Goal: Task Accomplishment & Management: Use online tool/utility

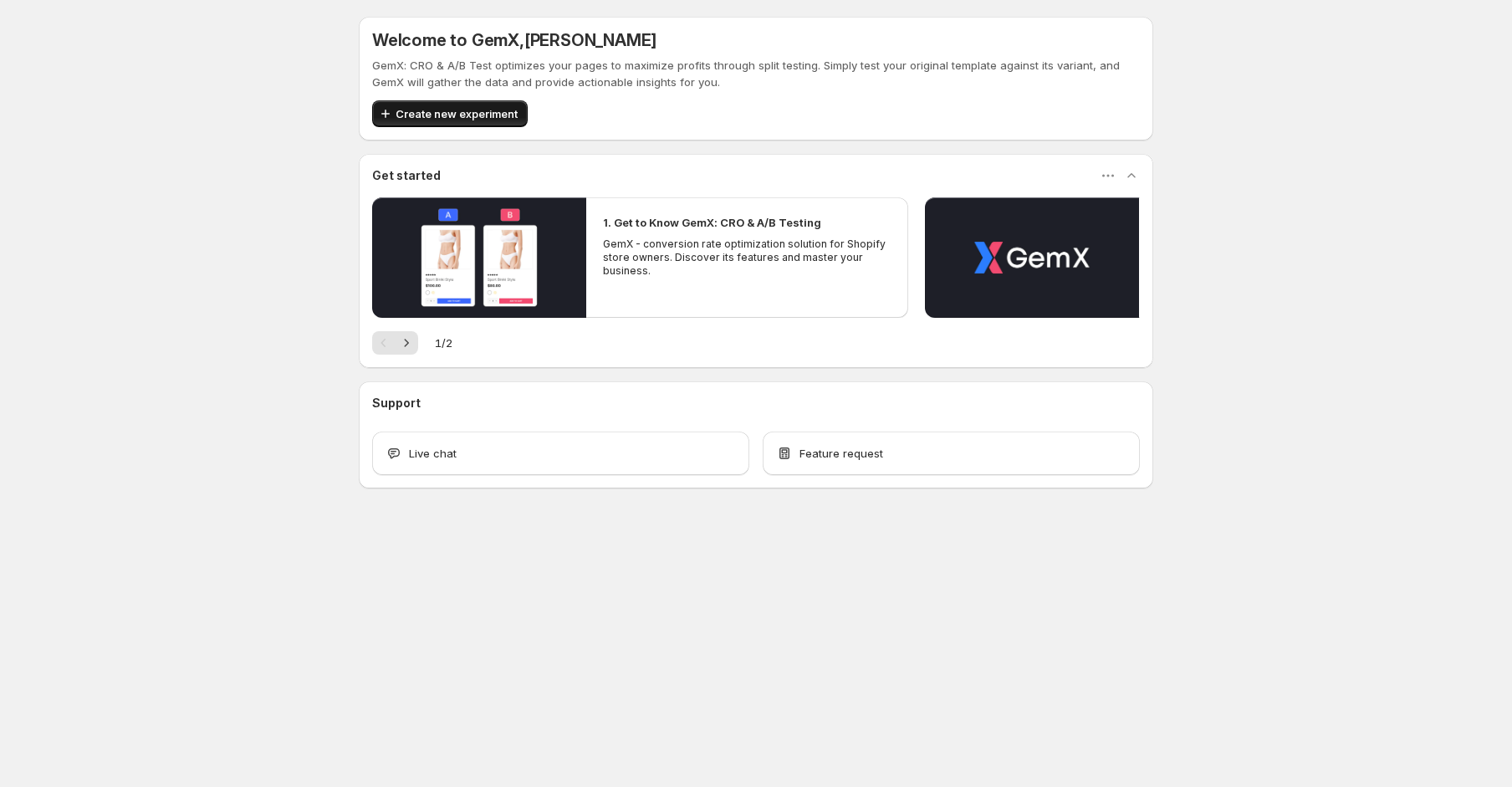
click at [456, 115] on span "Create new experiment" at bounding box center [456, 114] width 122 height 17
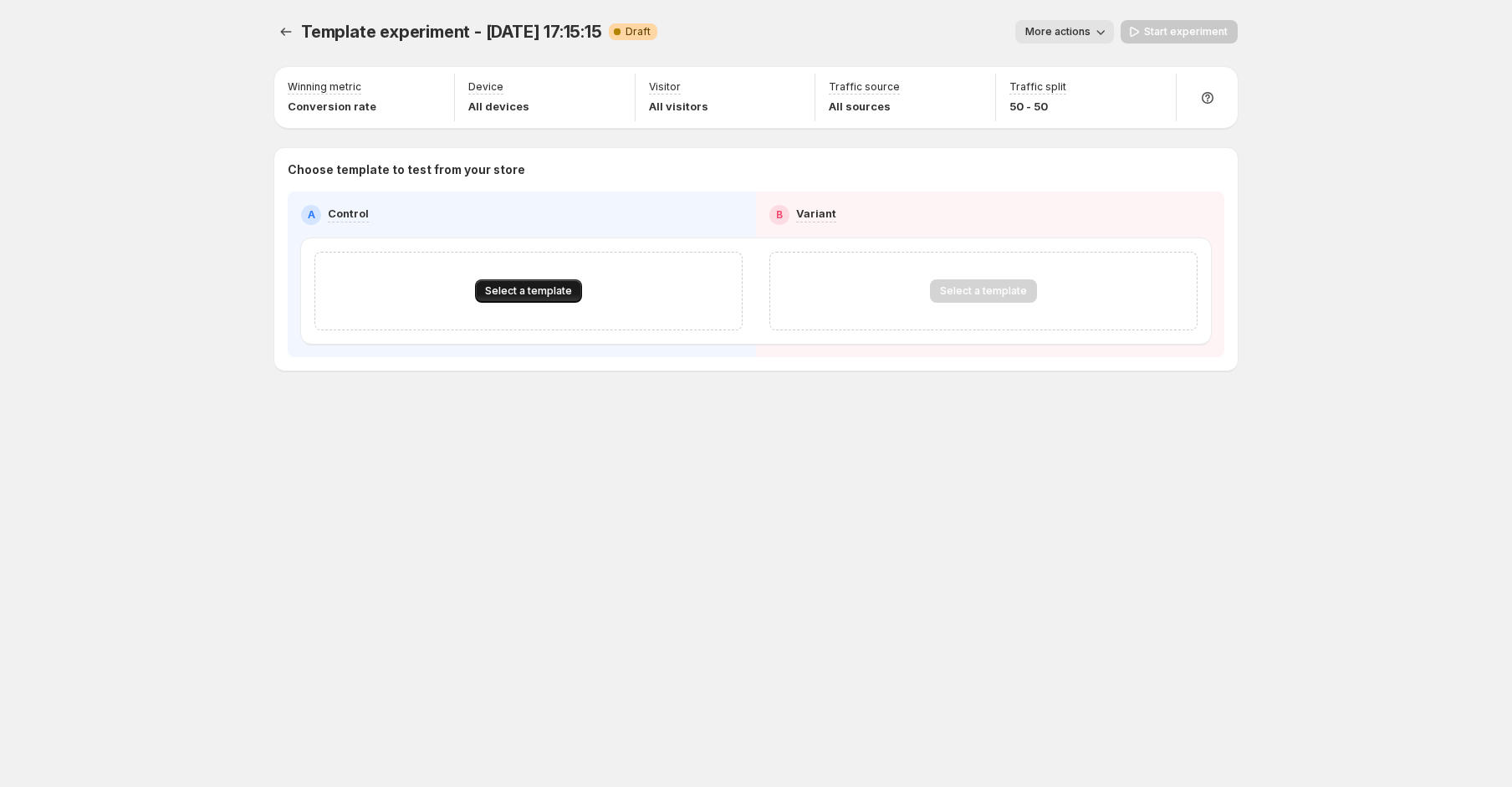
click at [538, 282] on button "Select a template" at bounding box center [528, 290] width 107 height 23
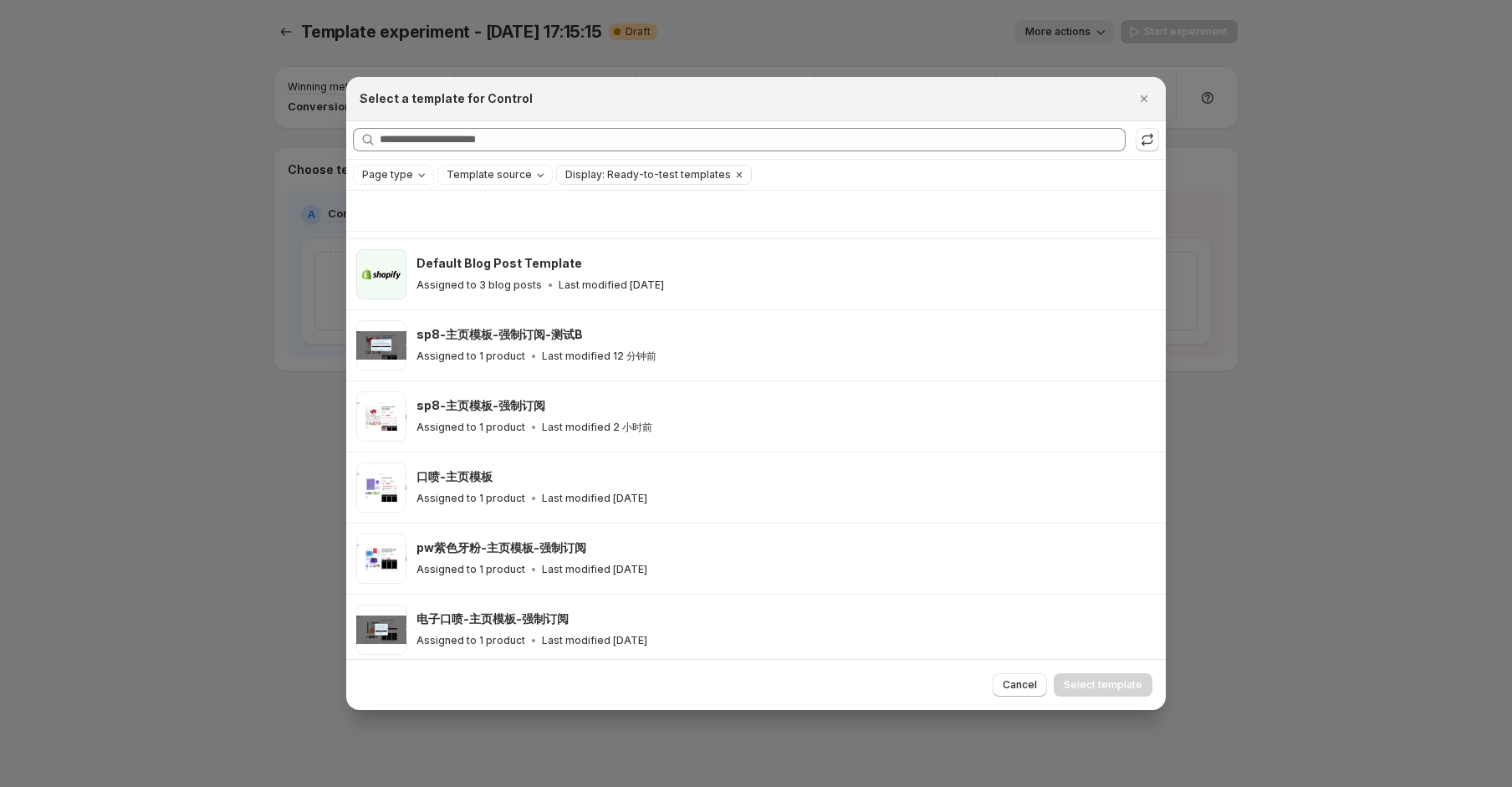
scroll to position [263, 0]
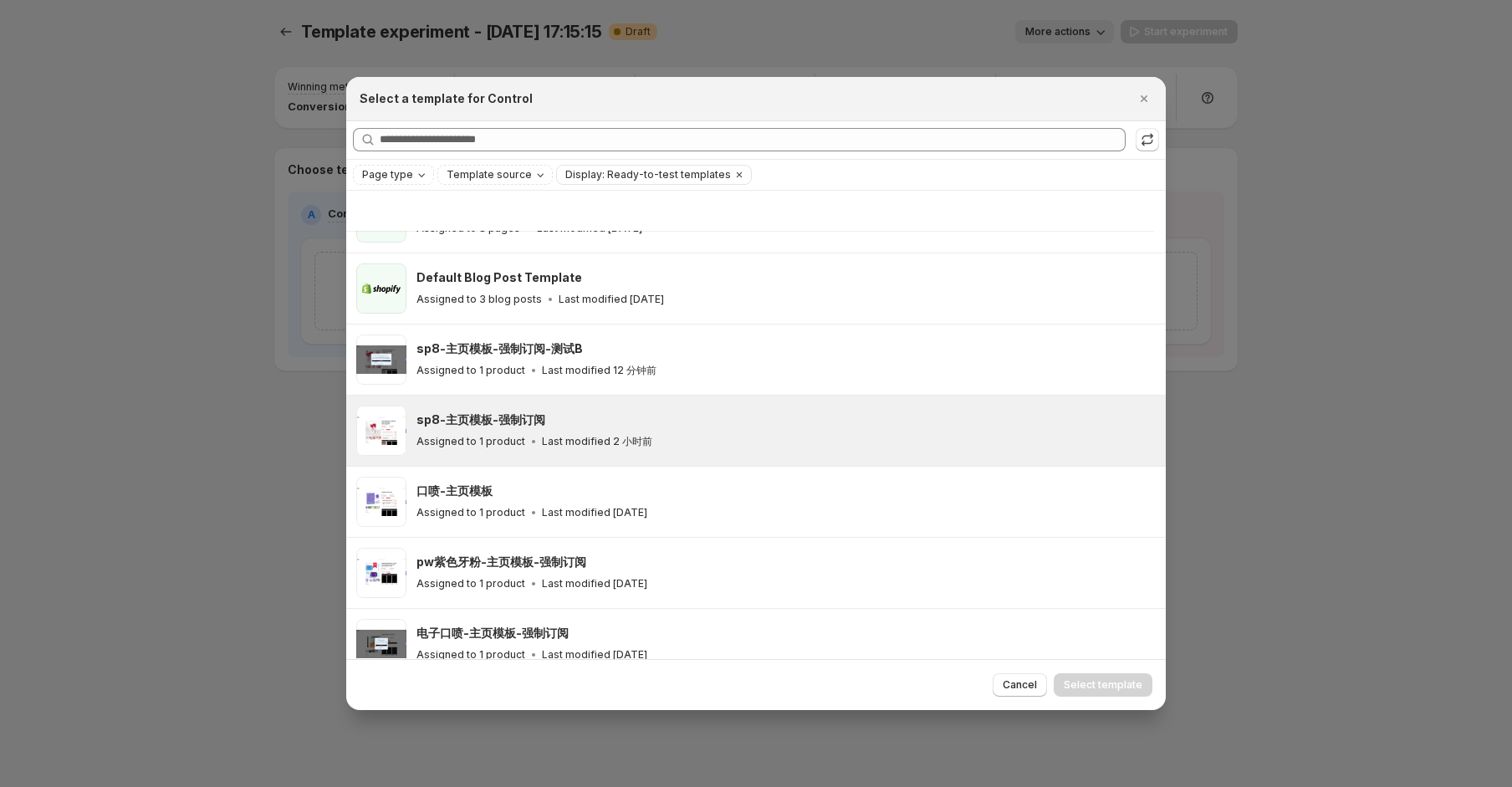
click at [777, 420] on div "sp8-主页模板-强制订阅" at bounding box center [783, 420] width 734 height 17
click at [1115, 677] on button "Select template" at bounding box center [1102, 684] width 98 height 23
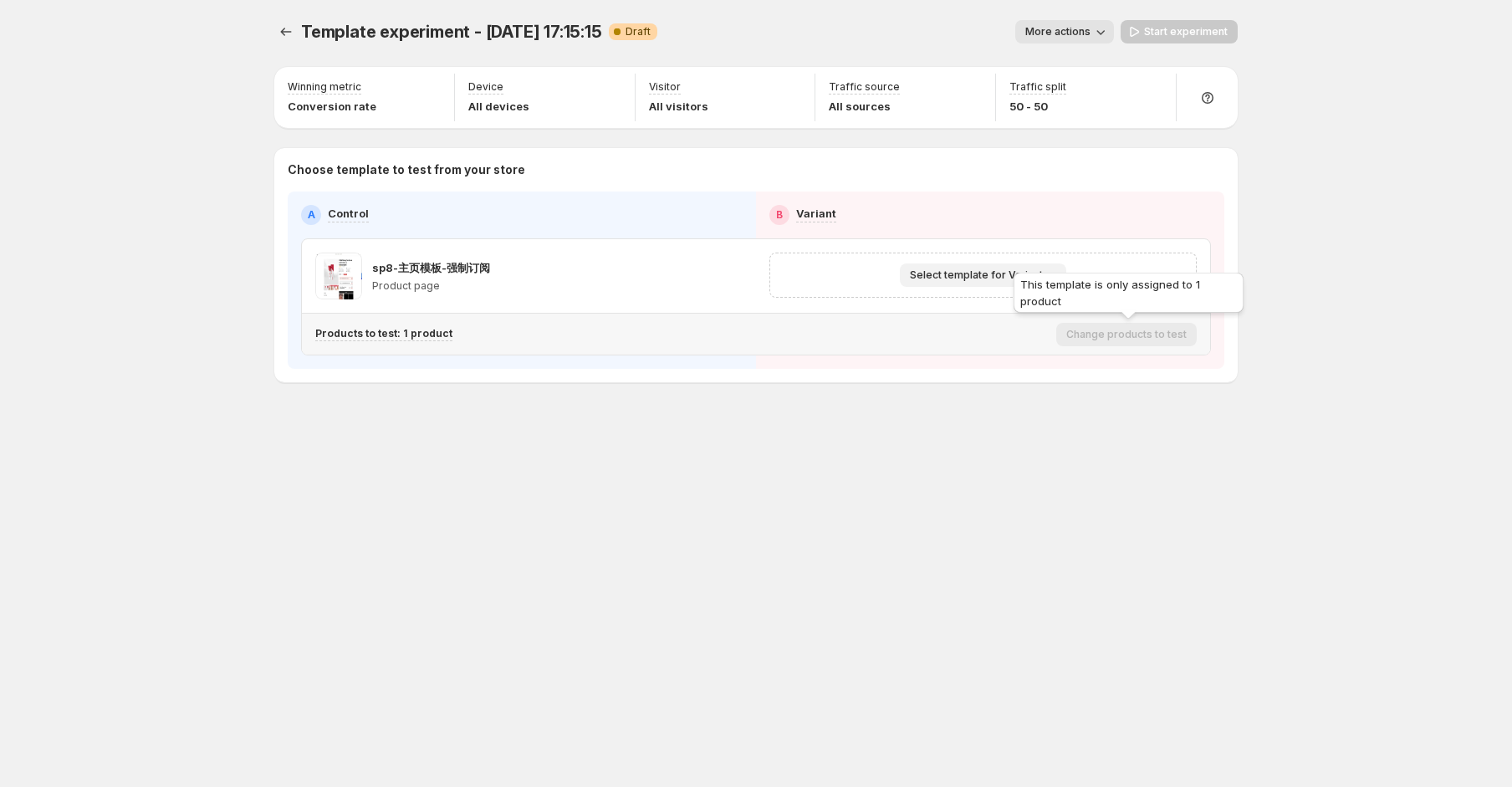
click at [995, 271] on span "Select template for Variant" at bounding box center [976, 275] width 133 height 14
click at [982, 299] on button "Select an existing template" at bounding box center [985, 309] width 181 height 27
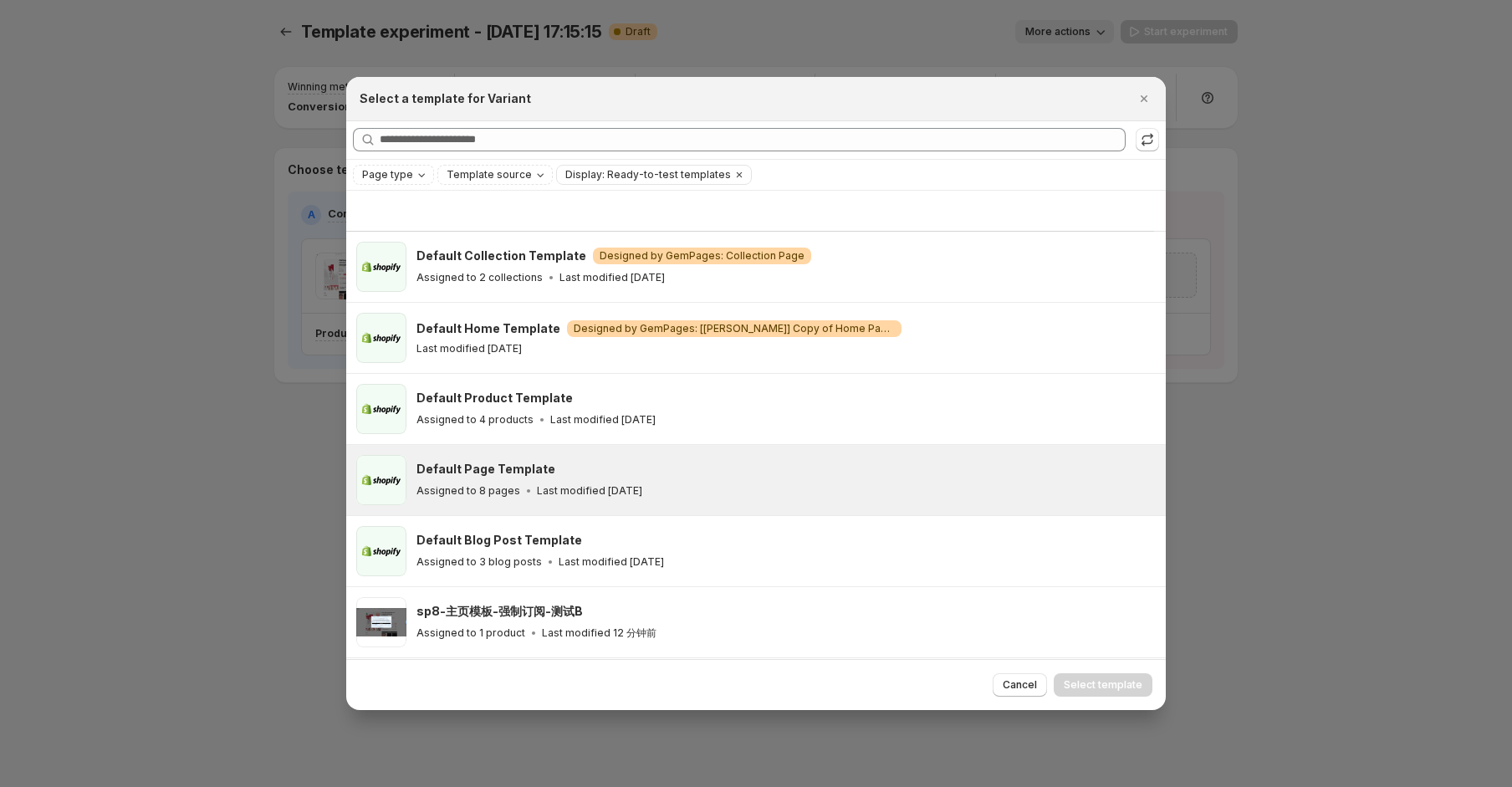
scroll to position [152, 0]
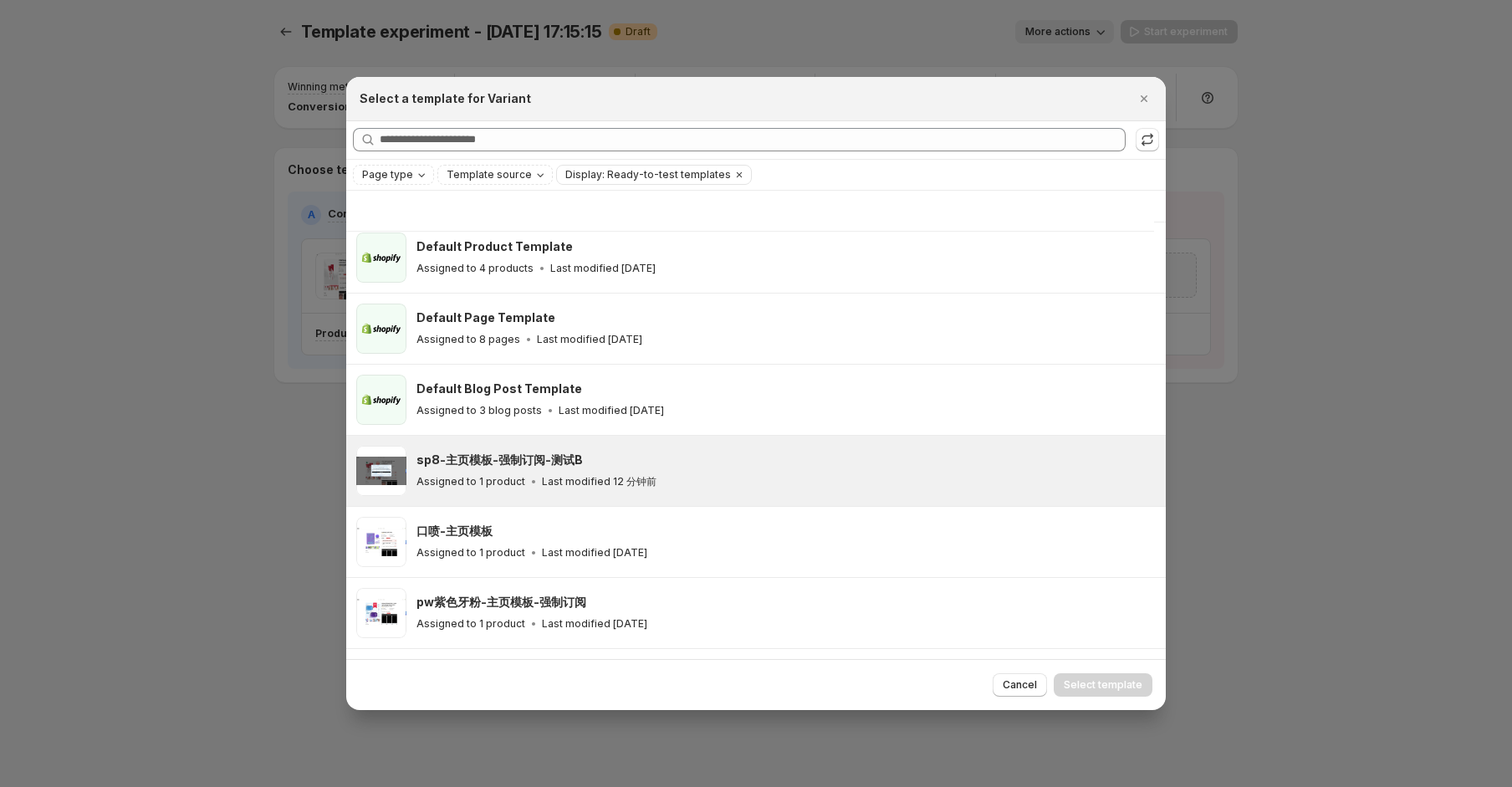
click at [866, 465] on div "sp8-主页模板-强制订阅-测试B" at bounding box center [783, 460] width 734 height 17
click at [1152, 686] on div "Cancel Select template" at bounding box center [755, 685] width 819 height 51
click at [1122, 691] on span "Select template" at bounding box center [1103, 685] width 79 height 14
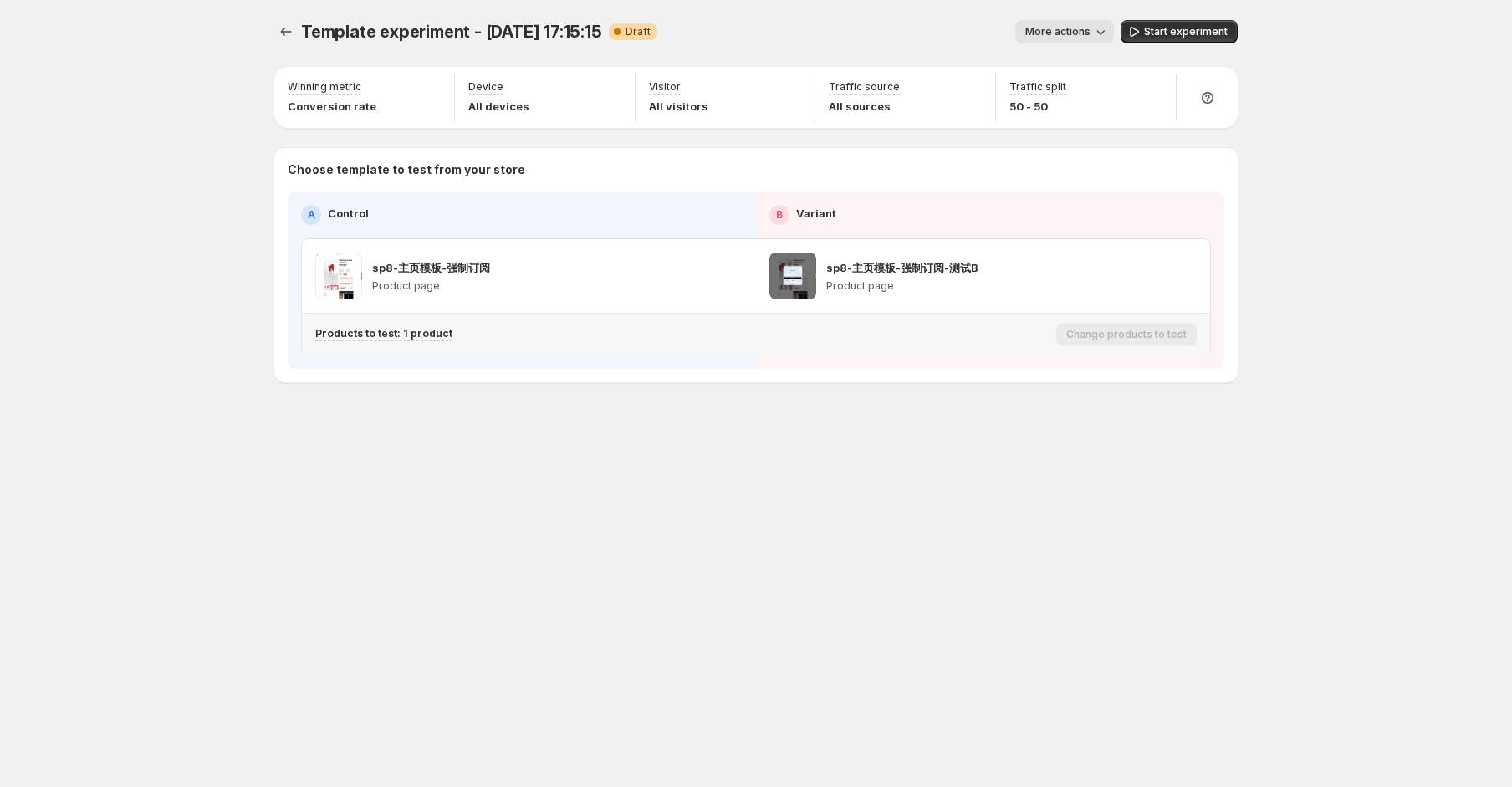
click at [1009, 340] on div "Products to test: 1 product" at bounding box center [682, 334] width 734 height 15
click at [1073, 35] on span "More actions" at bounding box center [1057, 32] width 65 height 14
click at [1076, 90] on div "Traffic split 50 - 50" at bounding box center [1086, 98] width 166 height 48
click at [1154, 88] on icon "button" at bounding box center [1154, 89] width 17 height 17
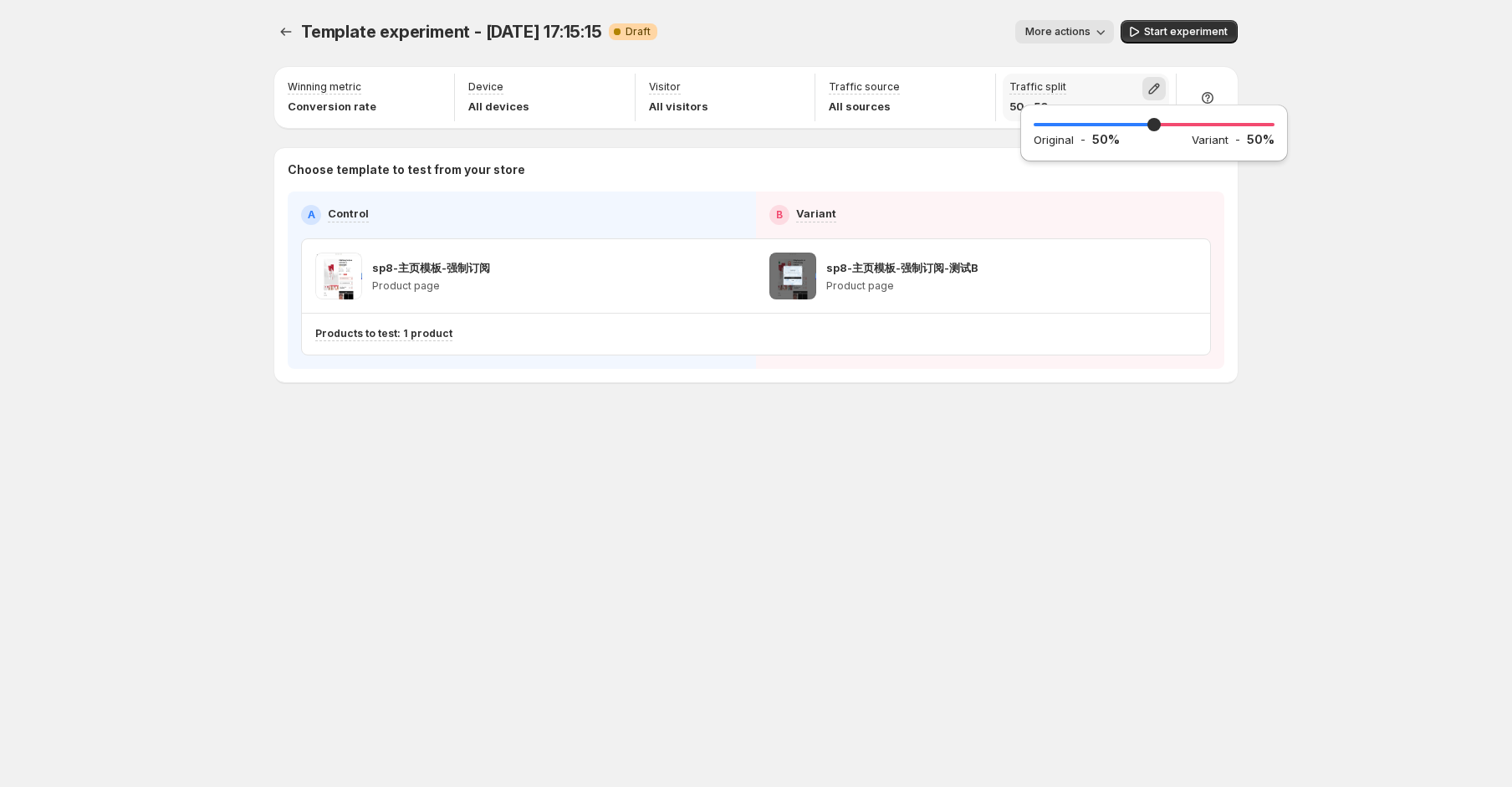
click at [1154, 88] on icon "button" at bounding box center [1154, 89] width 17 height 17
click at [965, 88] on icon "button" at bounding box center [973, 89] width 17 height 17
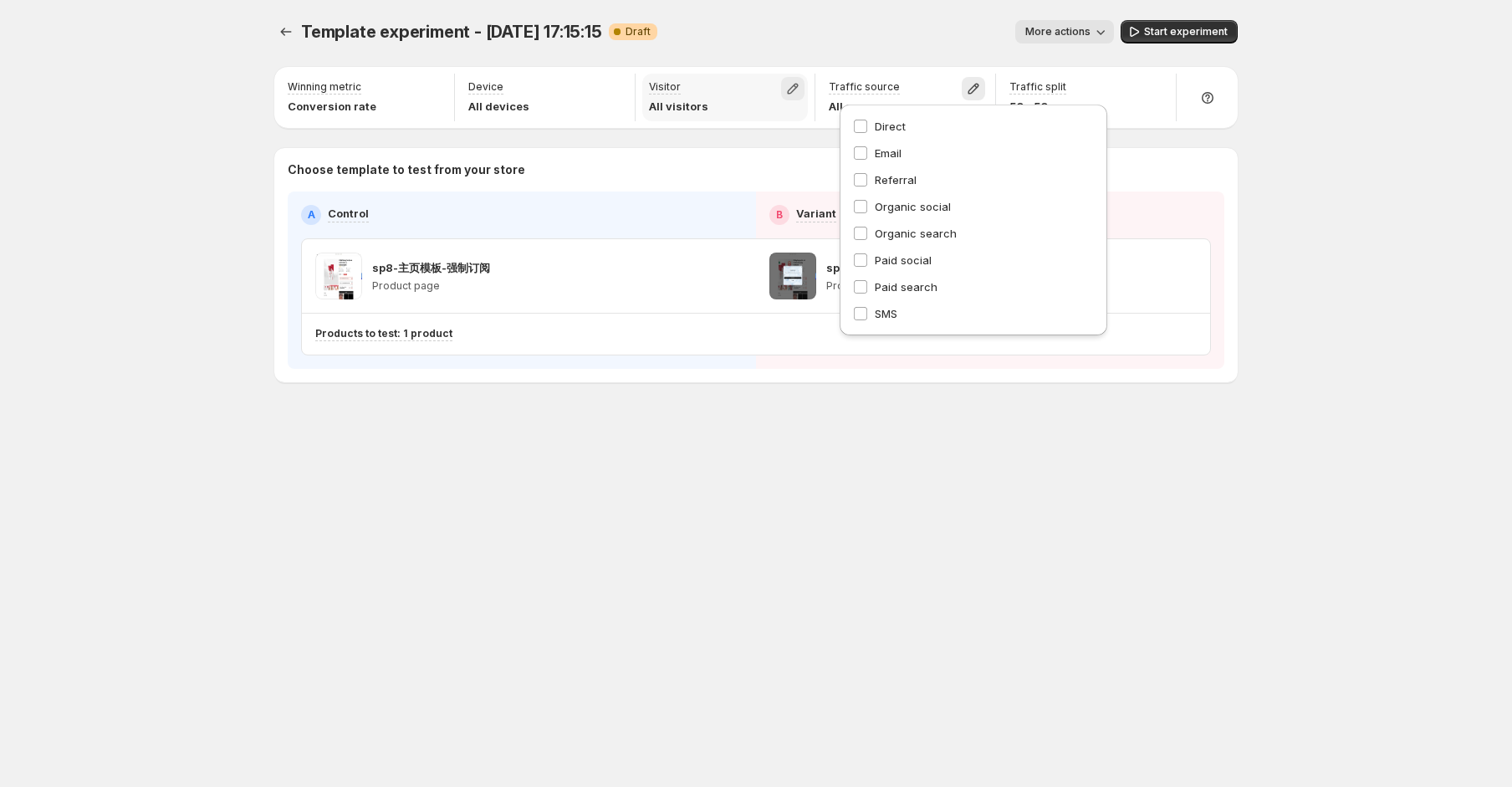
click at [789, 81] on icon "button" at bounding box center [793, 89] width 17 height 17
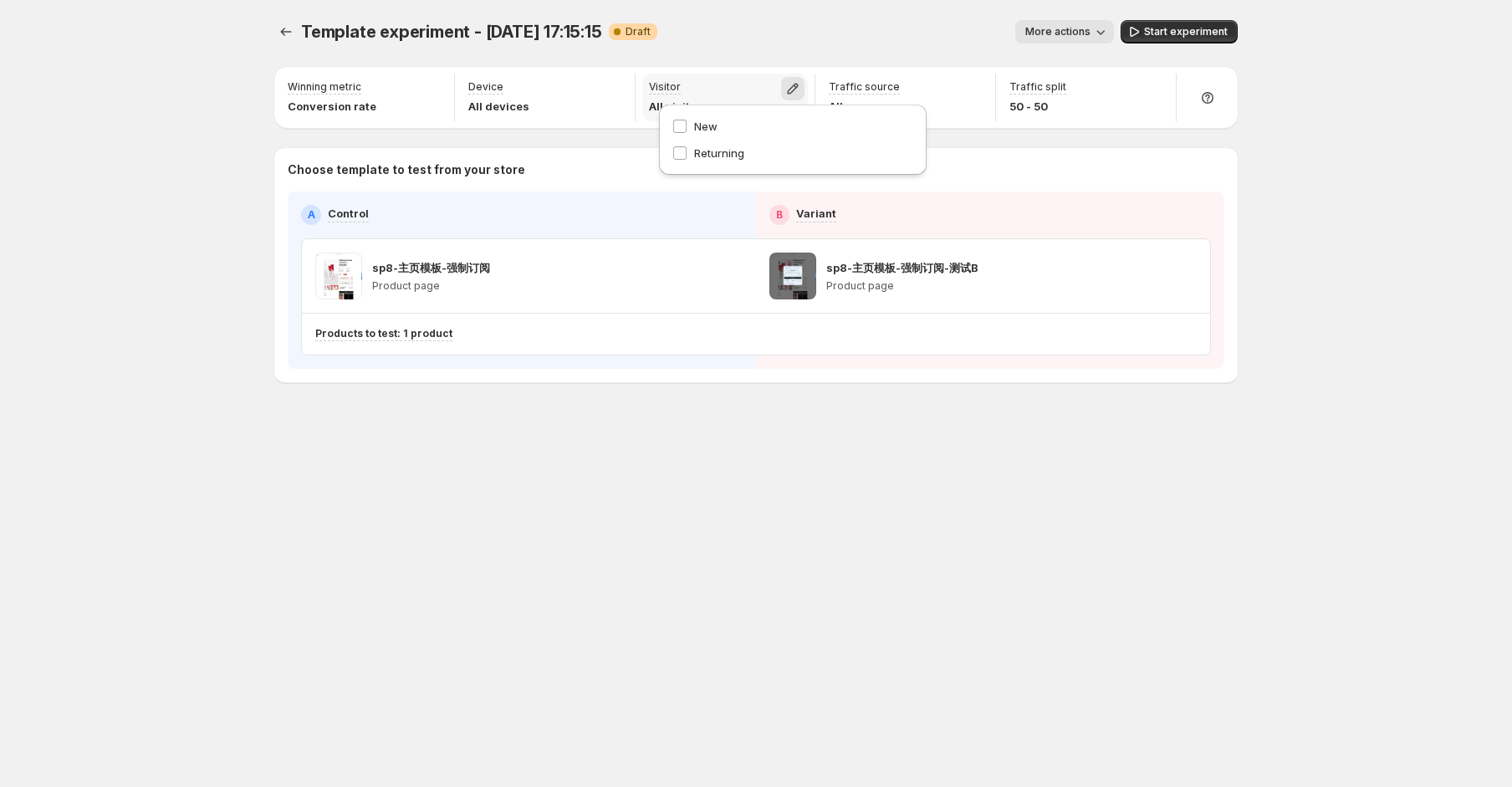
click at [789, 81] on icon "button" at bounding box center [793, 89] width 17 height 17
click at [786, 89] on icon "button" at bounding box center [793, 89] width 17 height 17
click at [786, 90] on icon "button" at bounding box center [793, 89] width 17 height 17
click at [617, 82] on icon "button" at bounding box center [613, 89] width 17 height 17
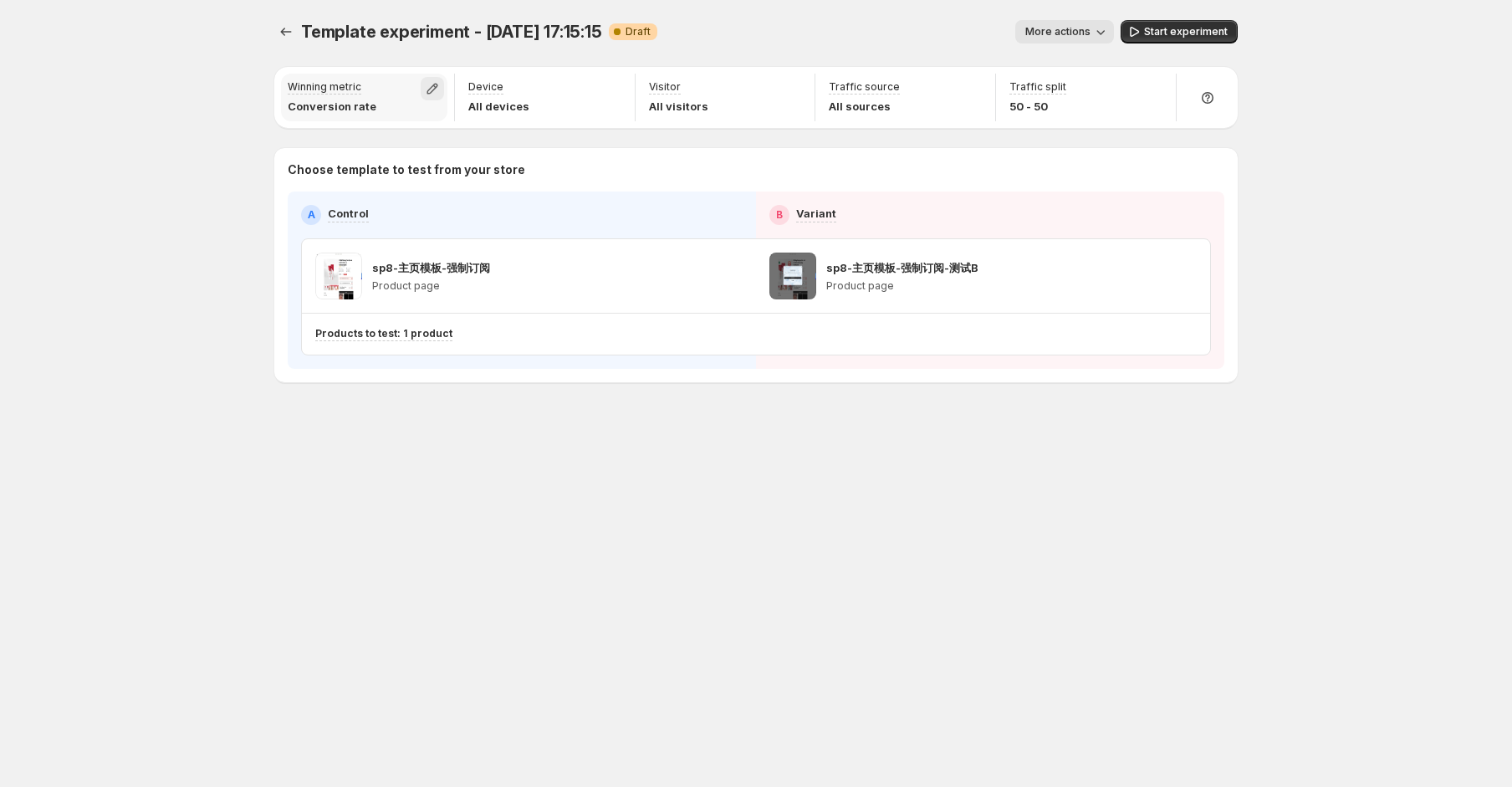
click at [432, 77] on button "button" at bounding box center [432, 88] width 23 height 23
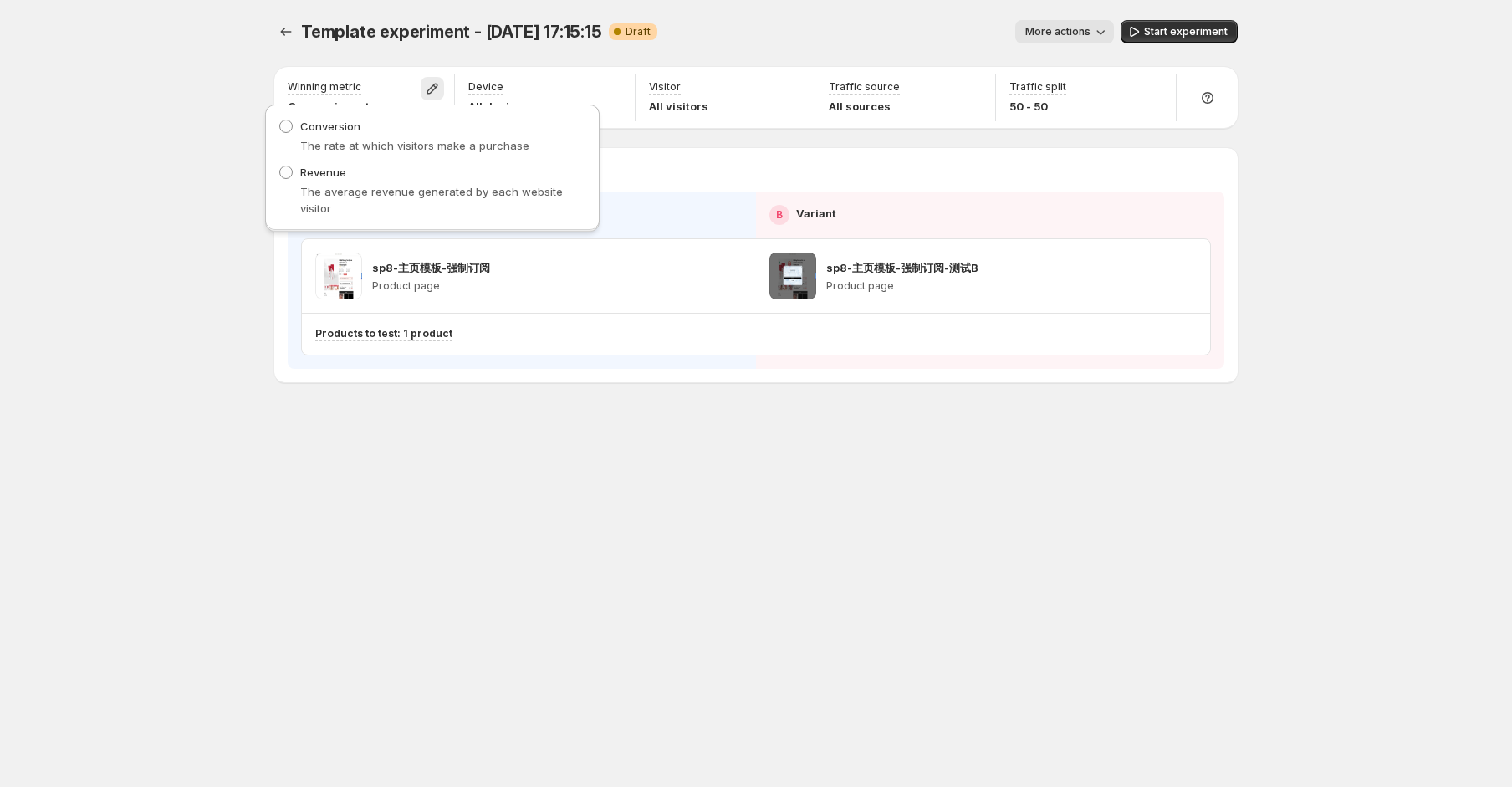
click at [854, 39] on div "More actions" at bounding box center [892, 31] width 443 height 23
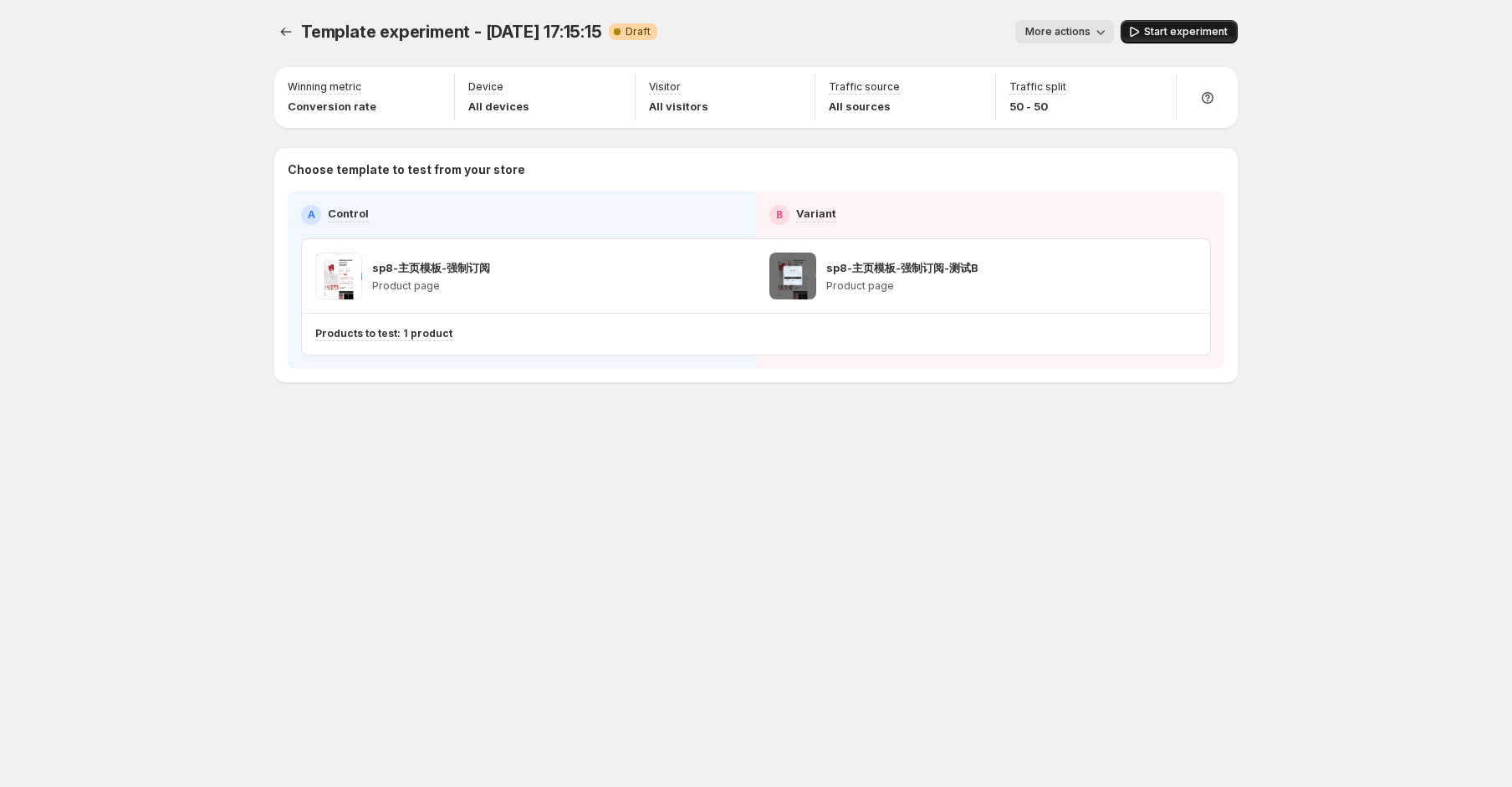
click at [1187, 32] on span "Start experiment" at bounding box center [1186, 32] width 84 height 14
click at [276, 33] on button "Experiments" at bounding box center [285, 31] width 23 height 23
